Goal: Entertainment & Leisure: Consume media (video, audio)

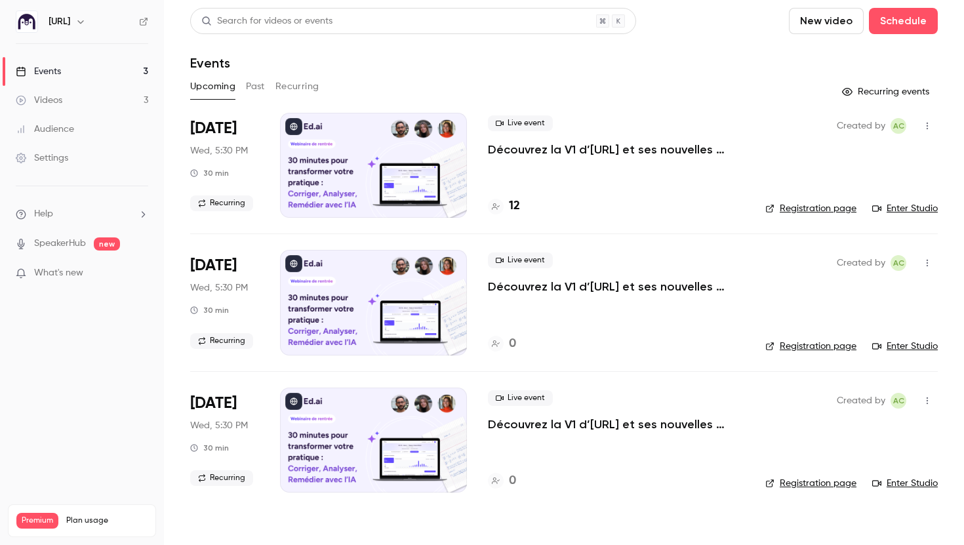
click at [106, 104] on link "Videos 3" at bounding box center [82, 100] width 164 height 29
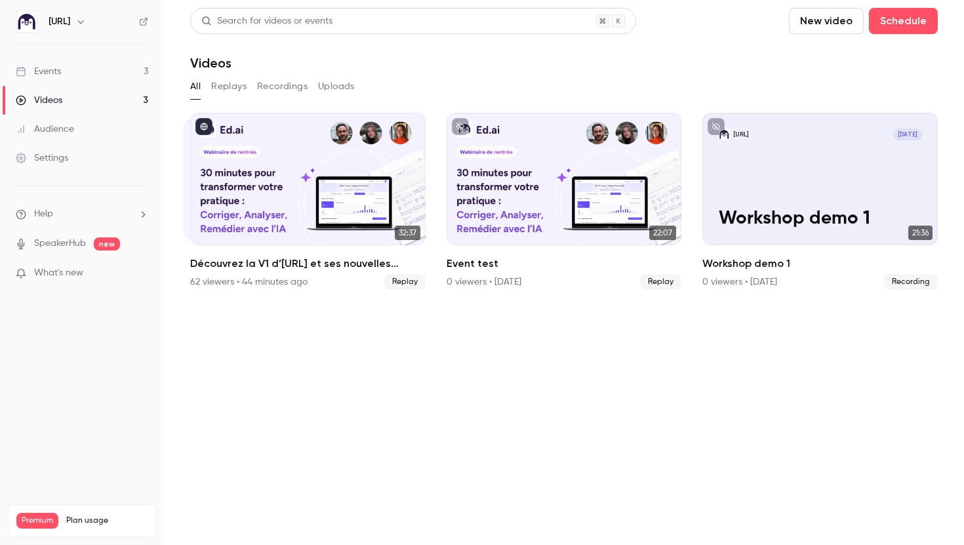
click at [237, 85] on button "Replays" at bounding box center [228, 86] width 35 height 21
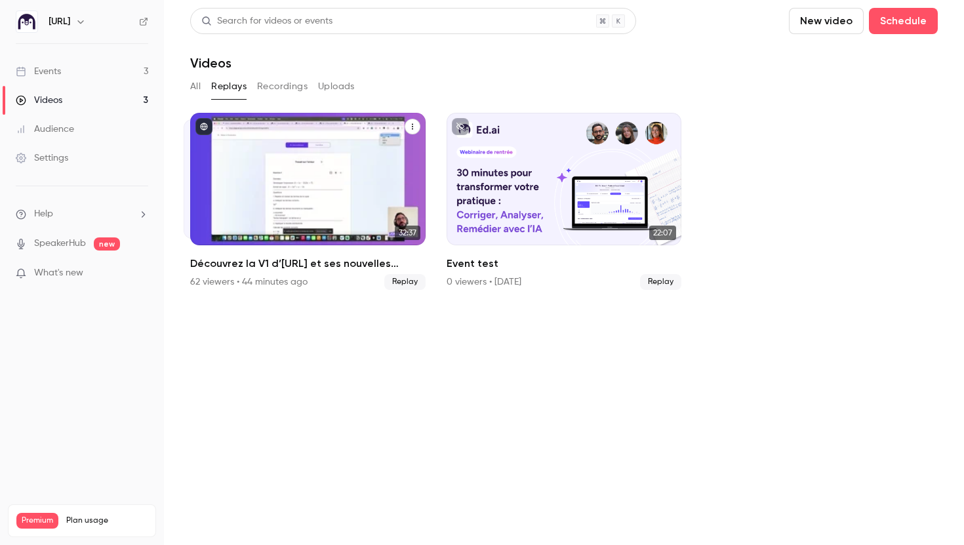
click at [336, 195] on div "Découvrez la V1 d’Ed.ai et ses nouvelles fonctionnalités !" at bounding box center [307, 179] width 235 height 132
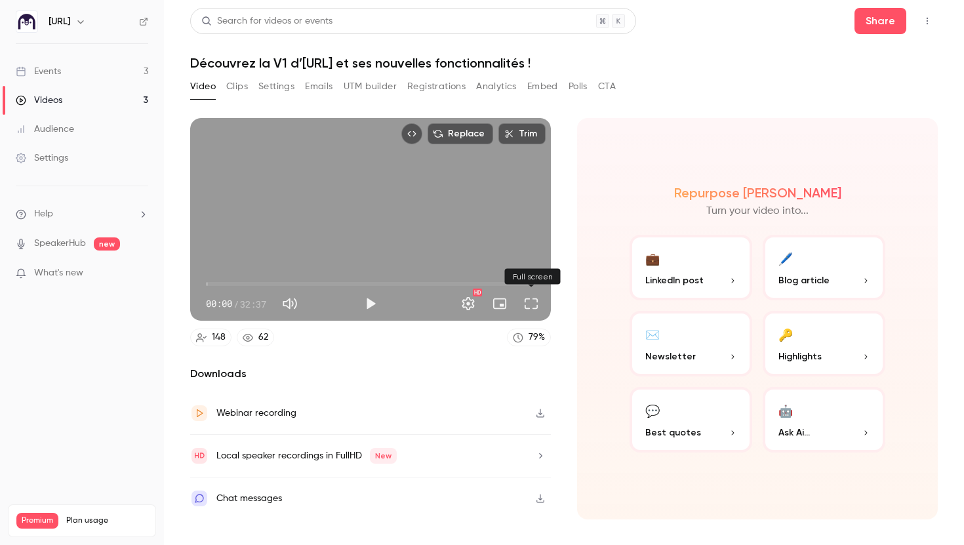
click at [533, 300] on button "Full screen" at bounding box center [531, 303] width 26 height 26
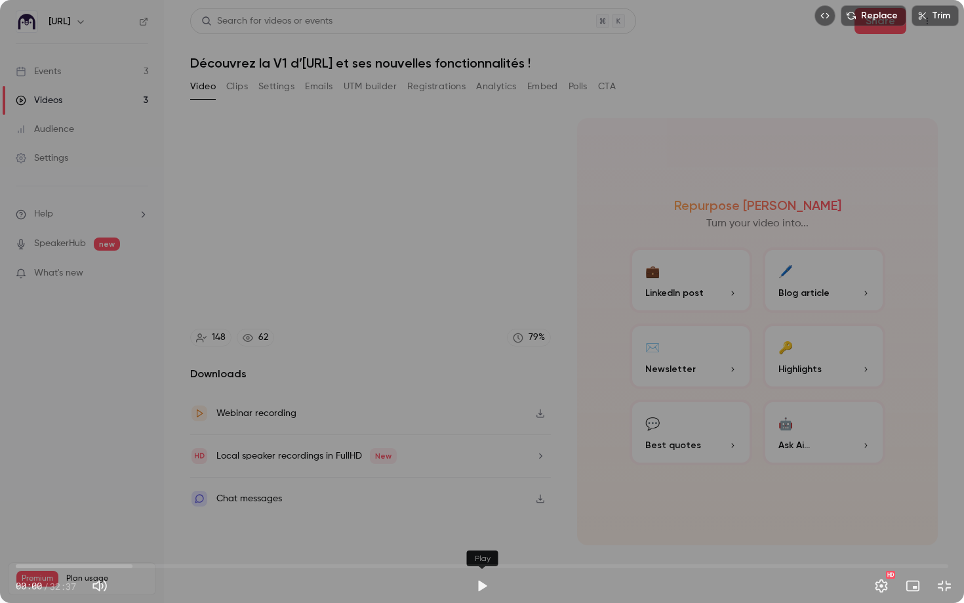
click at [485, 544] on button "Play" at bounding box center [482, 585] width 26 height 26
click at [880, 544] on button "Settings" at bounding box center [881, 585] width 26 height 26
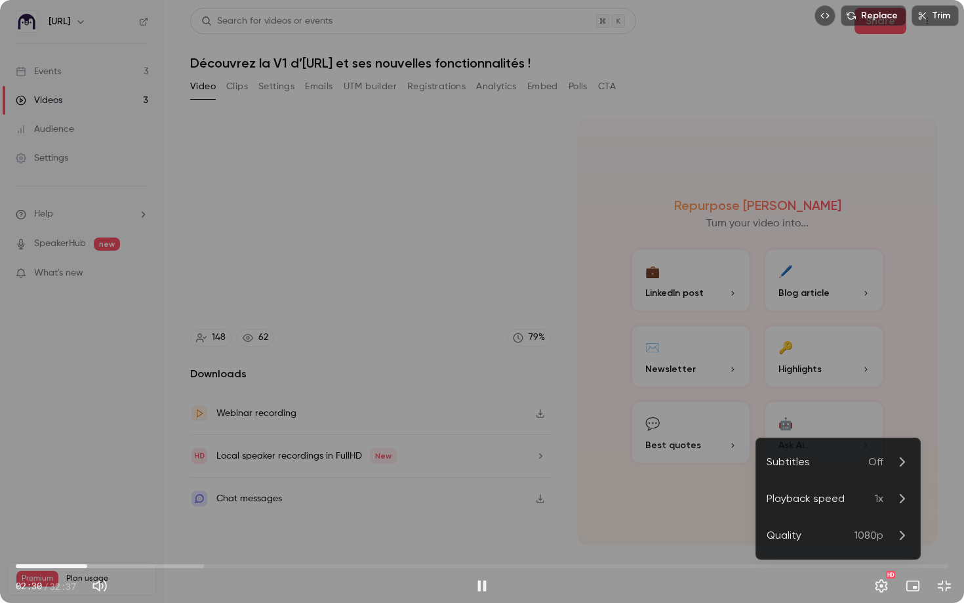
click at [835, 504] on div "Playback speed" at bounding box center [820, 498] width 108 height 16
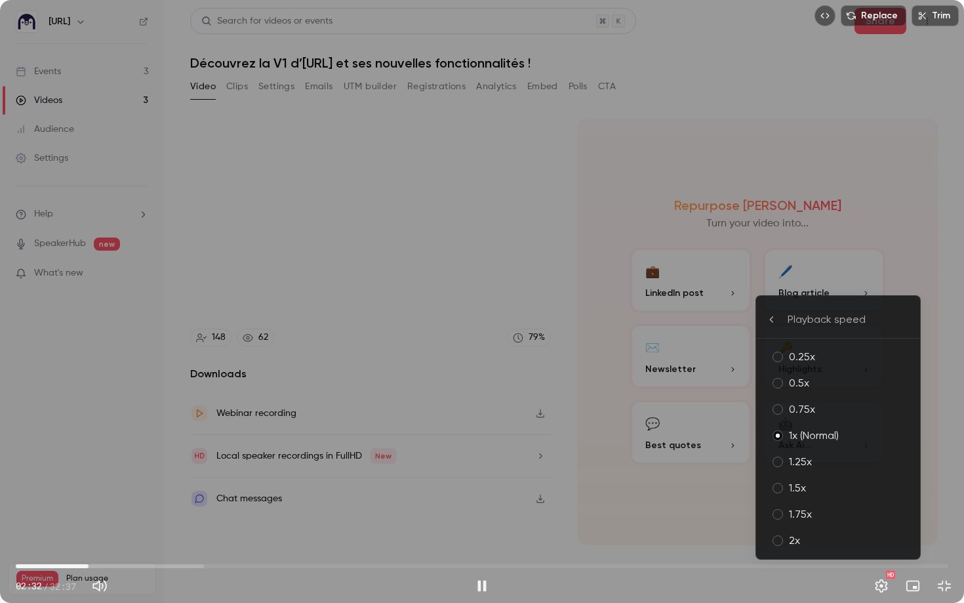
click at [810, 484] on div "1.5x" at bounding box center [849, 488] width 121 height 16
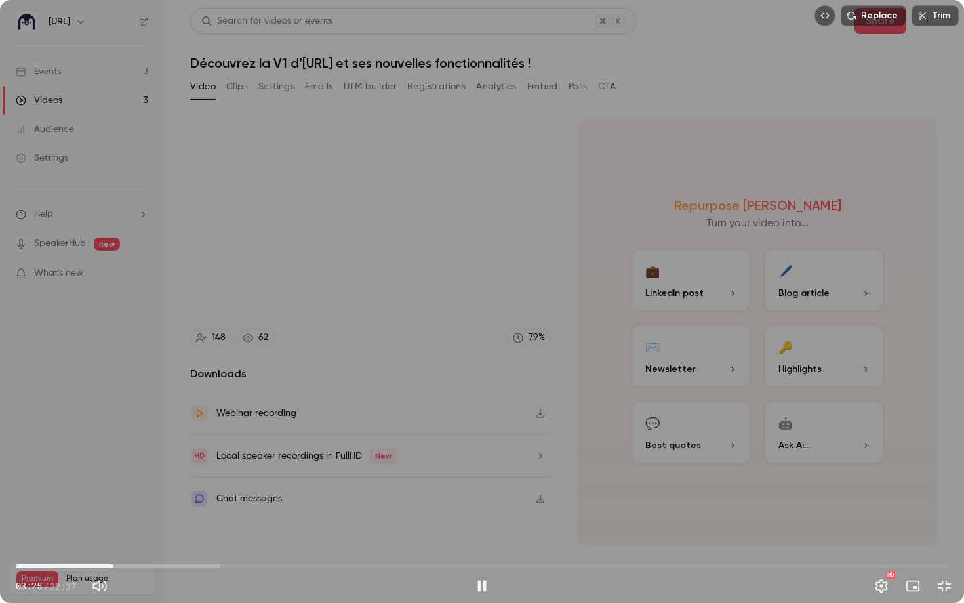
click at [113, 544] on span "03:25" at bounding box center [482, 565] width 932 height 21
click at [142, 544] on span "03:53" at bounding box center [482, 565] width 932 height 21
click at [165, 544] on span "05:13" at bounding box center [482, 565] width 932 height 21
click at [186, 544] on span "05:57" at bounding box center [482, 565] width 932 height 21
click at [265, 544] on span "08:43" at bounding box center [482, 565] width 932 height 21
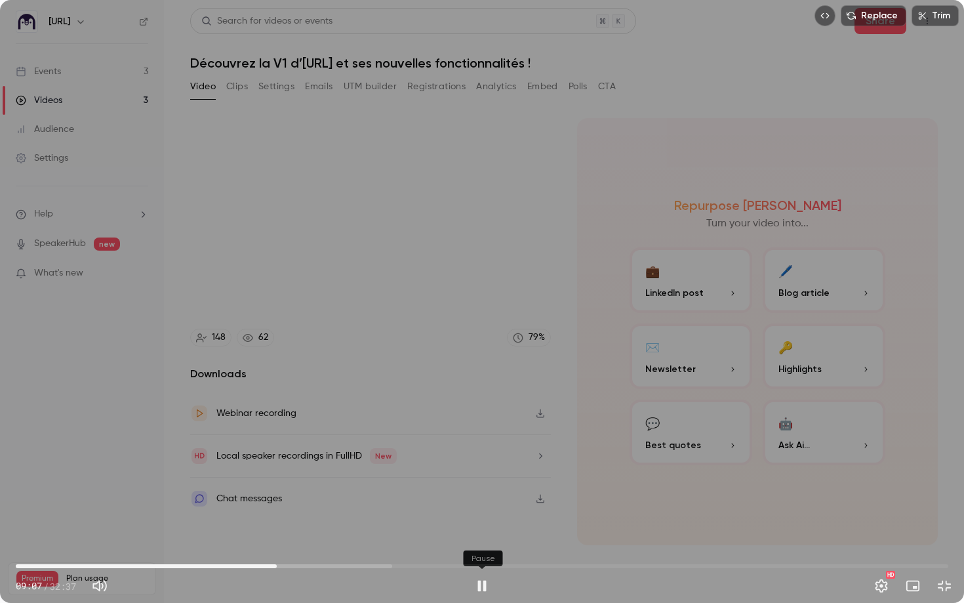
click at [479, 544] on button "Pause" at bounding box center [482, 585] width 26 height 26
click at [479, 544] on button "Play" at bounding box center [482, 585] width 26 height 26
click at [291, 544] on span "09:38" at bounding box center [482, 565] width 932 height 21
click at [298, 544] on span "09:40" at bounding box center [482, 565] width 932 height 21
click at [331, 544] on span "10:43" at bounding box center [482, 565] width 932 height 21
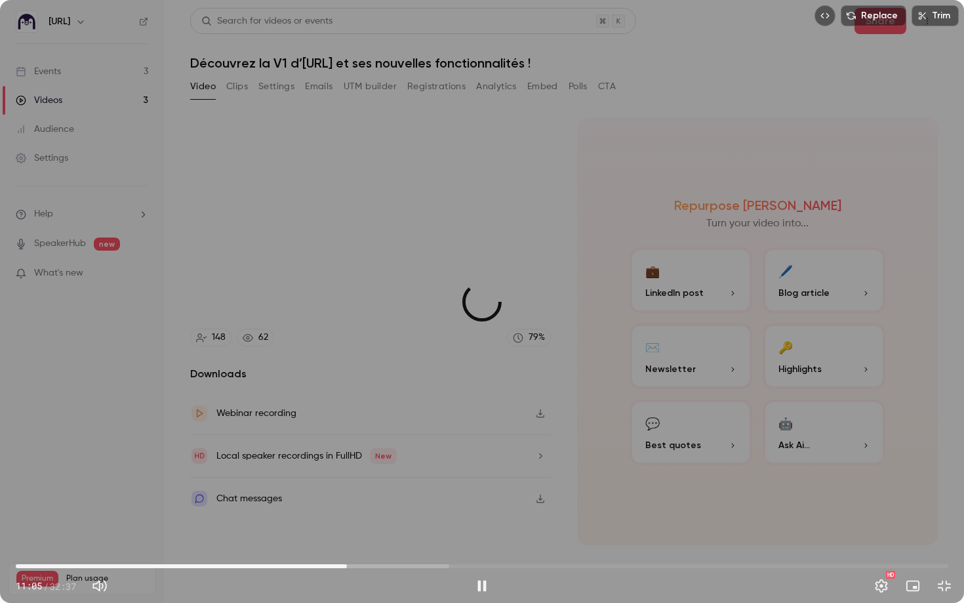
click at [347, 544] on span "11:35" at bounding box center [482, 565] width 932 height 21
click at [358, 544] on span "11:44" at bounding box center [482, 565] width 932 height 21
click at [407, 544] on span "13:41" at bounding box center [482, 565] width 932 height 21
click at [429, 544] on span "14:27" at bounding box center [482, 565] width 932 height 21
click at [443, 544] on span "14:57" at bounding box center [482, 565] width 932 height 21
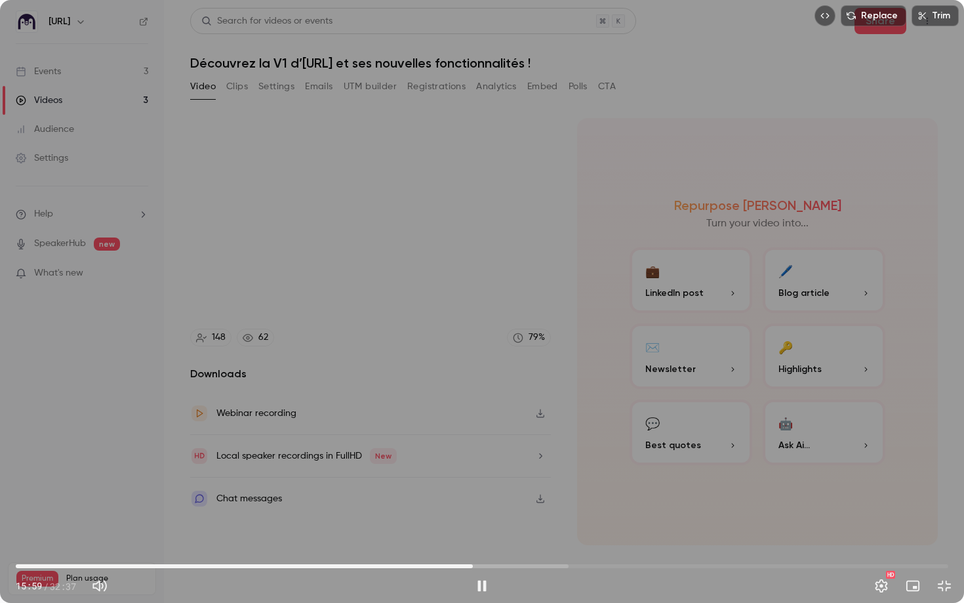
click at [473, 544] on span "15:59" at bounding box center [482, 565] width 932 height 21
click at [492, 544] on span "16:03" at bounding box center [482, 565] width 932 height 21
click at [509, 544] on span "17:15" at bounding box center [482, 565] width 932 height 21
click at [524, 544] on span "17:16" at bounding box center [482, 565] width 932 height 21
click at [540, 544] on span "18:19" at bounding box center [482, 565] width 932 height 21
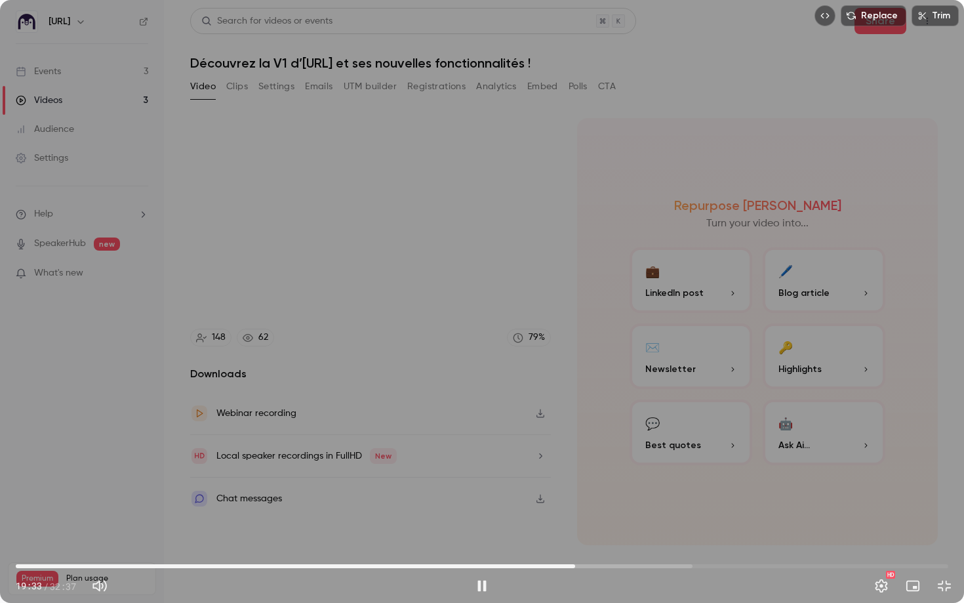
click at [586, 544] on span "19:33" at bounding box center [482, 565] width 932 height 21
click at [634, 544] on span "21:19" at bounding box center [482, 565] width 932 height 21
click at [626, 544] on span "21:40" at bounding box center [482, 565] width 932 height 21
click at [616, 544] on span "21:00" at bounding box center [482, 565] width 932 height 21
click at [604, 544] on span "21:03" at bounding box center [482, 565] width 932 height 21
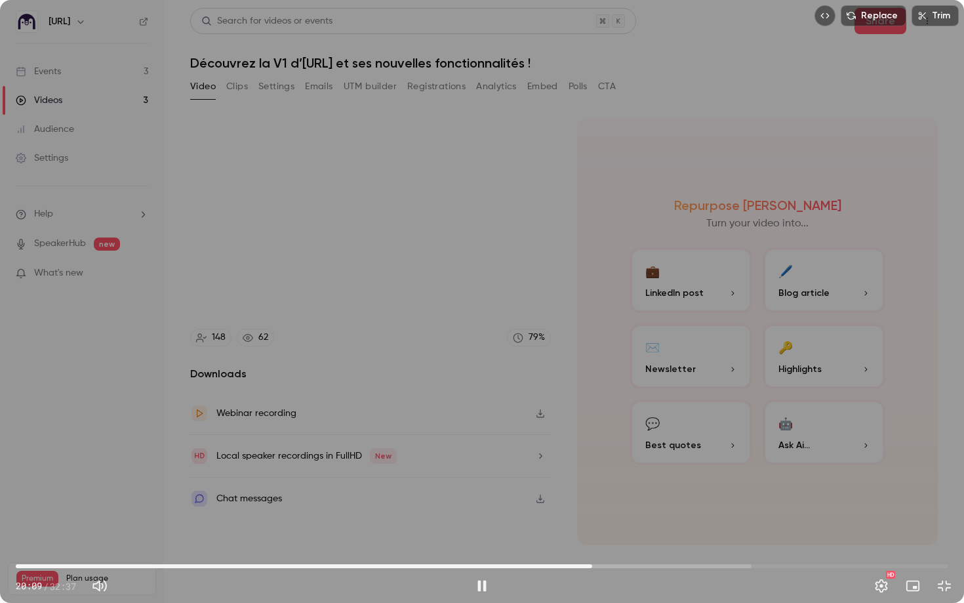
click at [592, 544] on span "20:09" at bounding box center [482, 565] width 932 height 21
click at [492, 544] on button "Play" at bounding box center [482, 585] width 26 height 26
click at [657, 544] on span "22:26" at bounding box center [482, 565] width 932 height 21
click at [485, 544] on button "Pause" at bounding box center [482, 585] width 26 height 26
type input "******"
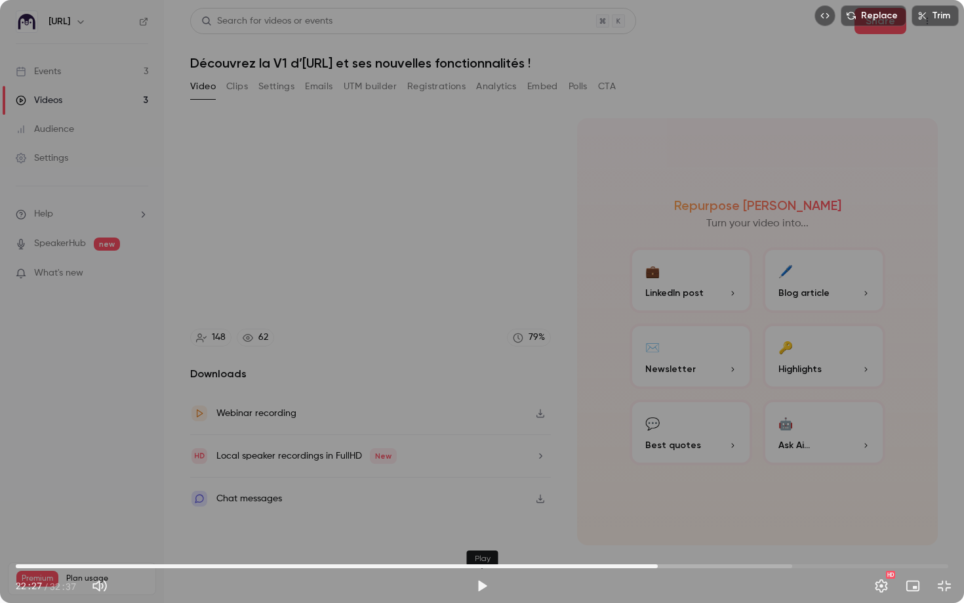
click at [469, 544] on button "Play" at bounding box center [482, 585] width 26 height 26
click at [641, 544] on span "22:35" at bounding box center [482, 565] width 932 height 21
click at [630, 544] on span "21:52" at bounding box center [482, 565] width 932 height 21
click at [626, 544] on span "21:21" at bounding box center [626, 566] width 4 height 4
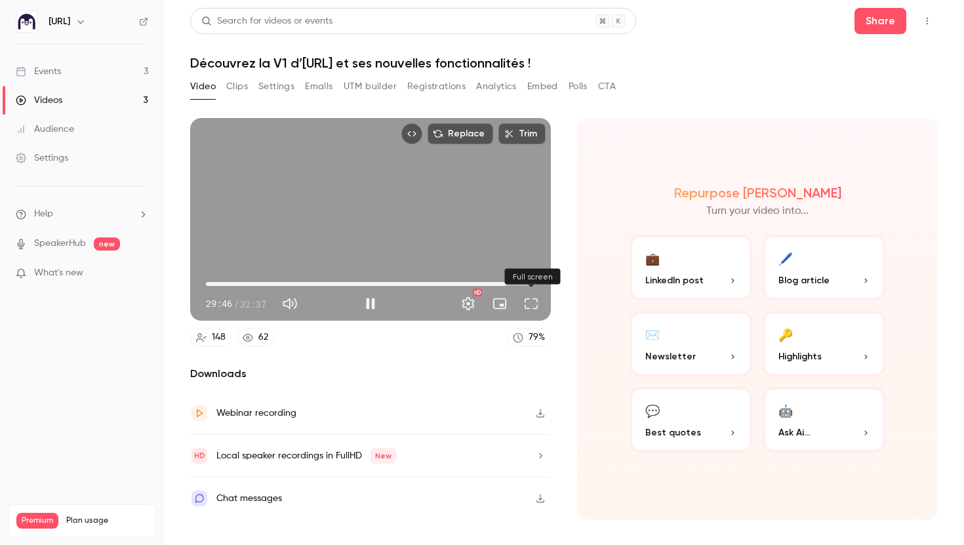
click at [529, 304] on button "Full screen" at bounding box center [531, 303] width 26 height 26
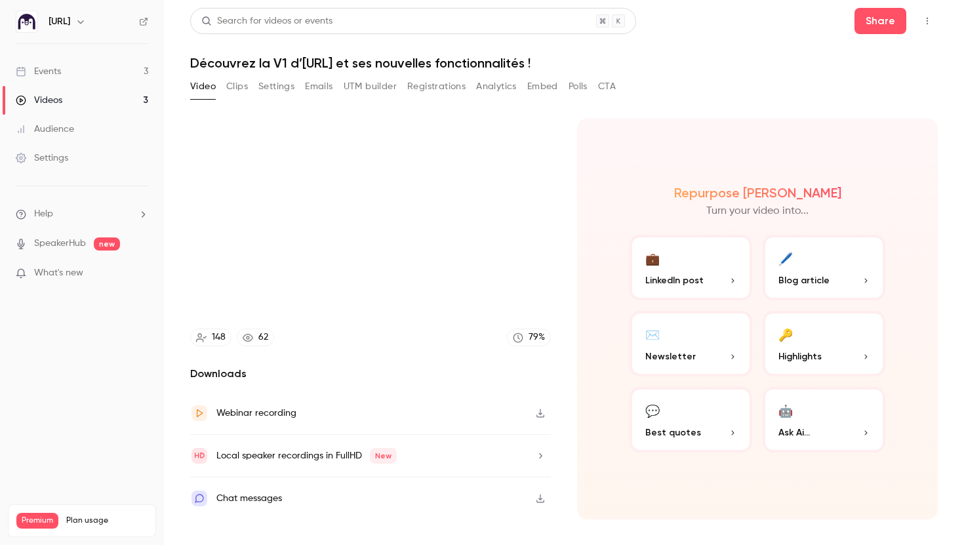
type input "******"
